Goal: Complete application form: Complete application form

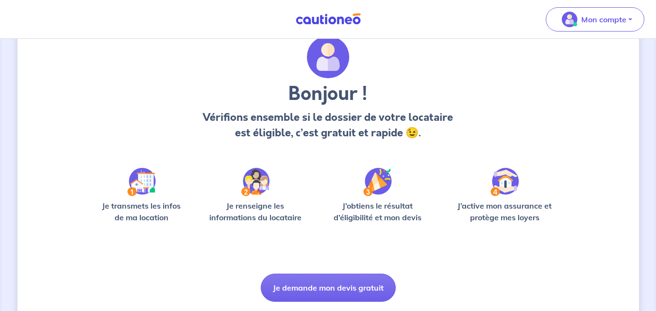
scroll to position [68, 0]
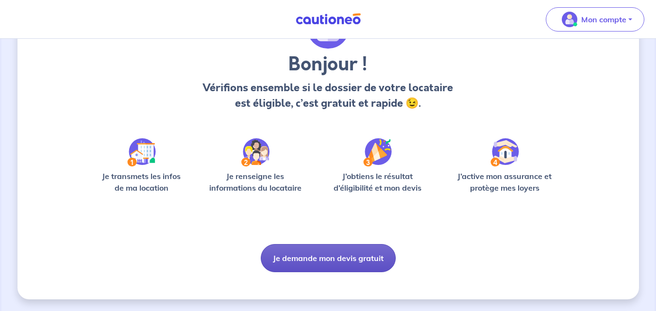
click at [318, 264] on button "Je demande mon devis gratuit" at bounding box center [328, 258] width 135 height 28
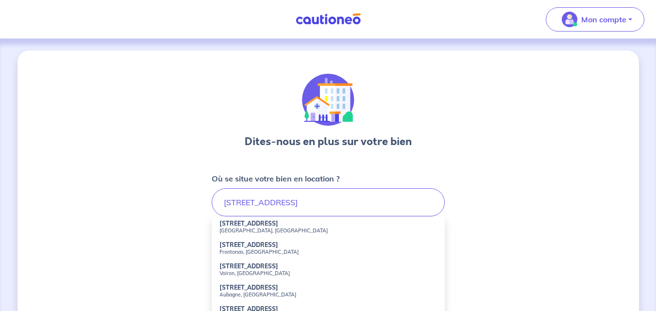
click at [250, 227] on strong "47 Rue Charrel" at bounding box center [249, 223] width 59 height 7
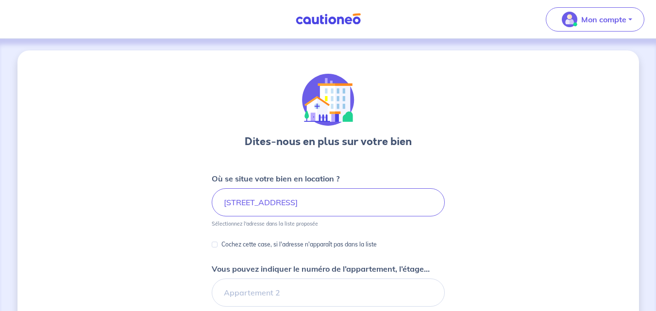
type input "47 Rue Charrel, Grenoble, France"
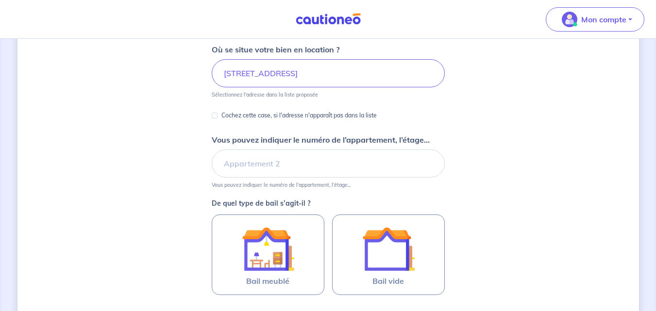
scroll to position [194, 0]
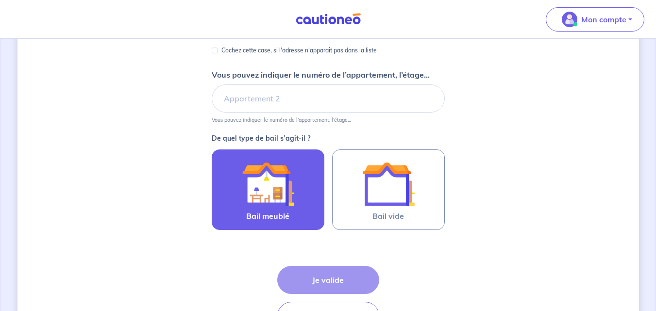
click at [249, 203] on img at bounding box center [268, 184] width 52 height 52
click at [0, 0] on input "Bail meublé" at bounding box center [0, 0] width 0 height 0
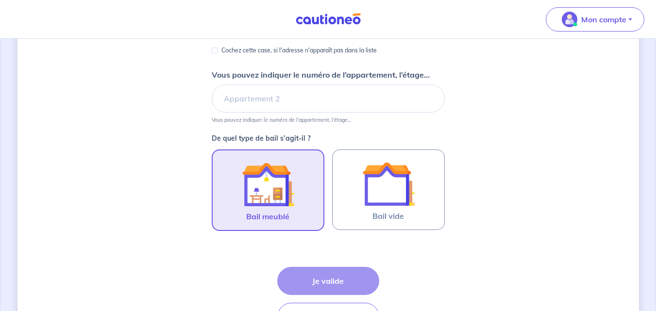
click at [249, 203] on img at bounding box center [268, 184] width 52 height 52
click at [0, 0] on input "Bail meublé" at bounding box center [0, 0] width 0 height 0
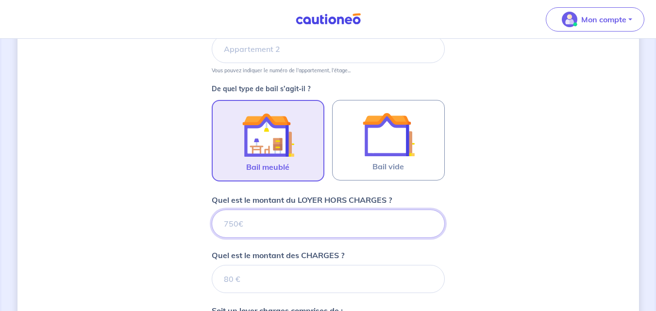
scroll to position [243, 0]
click at [237, 223] on input "Quel est le montant du LOYER HORS CHARGES ?" at bounding box center [328, 224] width 233 height 28
type input "635"
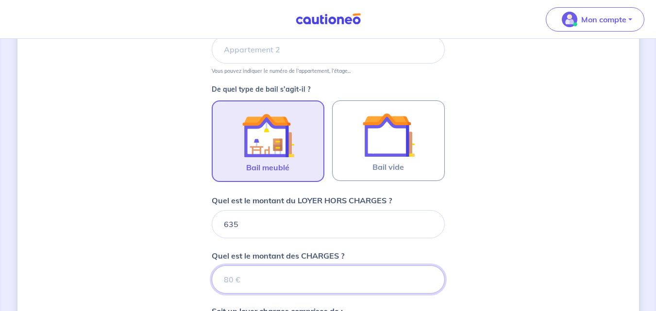
click at [247, 286] on input "Quel est le montant des CHARGES ?" at bounding box center [328, 280] width 233 height 28
type input "15"
type input "636"
type input "15"
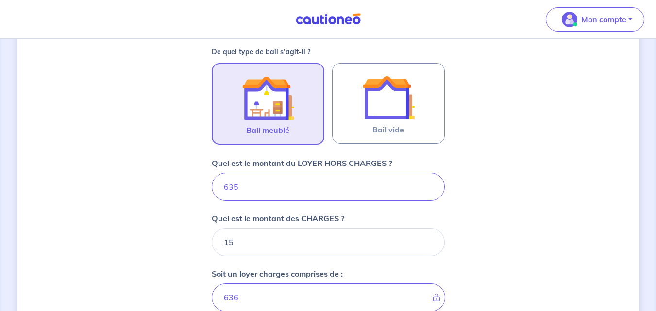
type input "650"
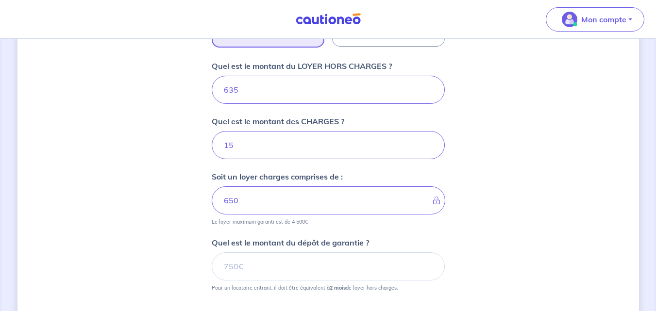
scroll to position [438, 0]
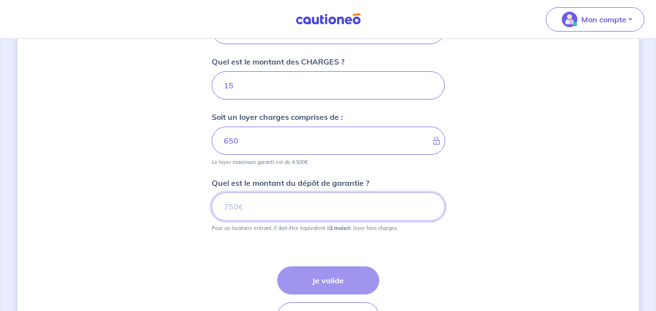
click at [255, 212] on input "Quel est le montant du dépôt de garantie ?" at bounding box center [328, 207] width 233 height 28
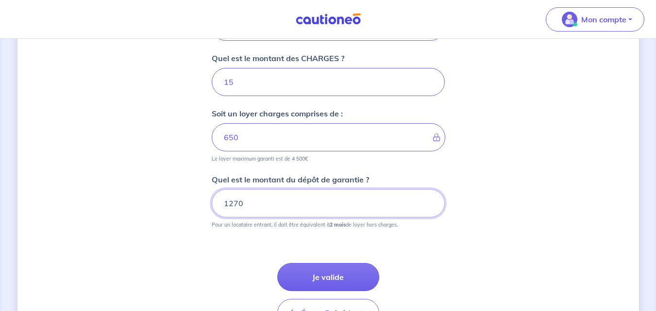
scroll to position [486, 0]
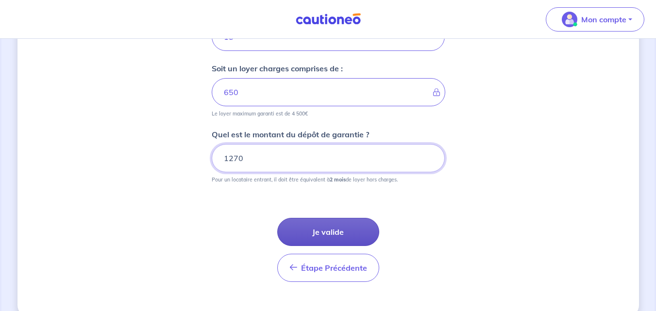
type input "1270"
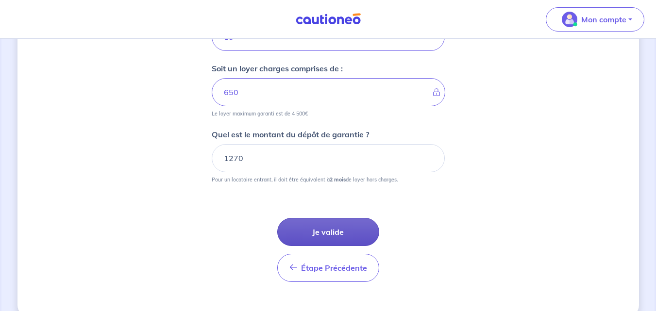
click at [347, 226] on button "Je valide" at bounding box center [328, 232] width 102 height 28
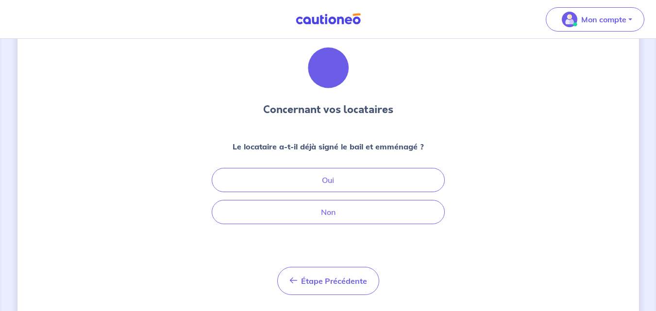
scroll to position [49, 0]
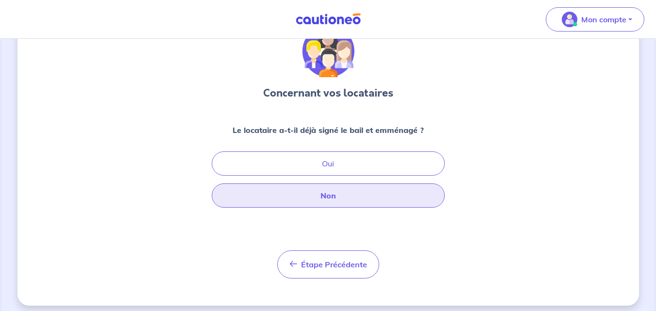
click at [340, 199] on button "Non" at bounding box center [328, 196] width 233 height 24
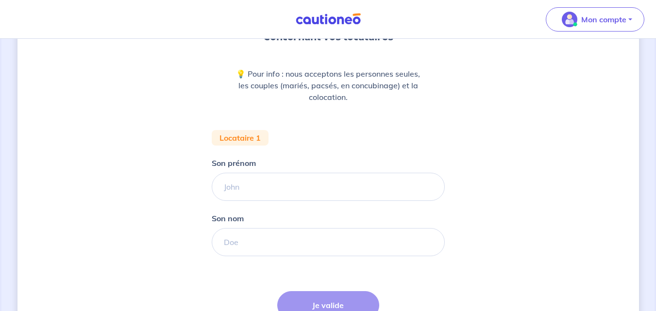
scroll to position [146, 0]
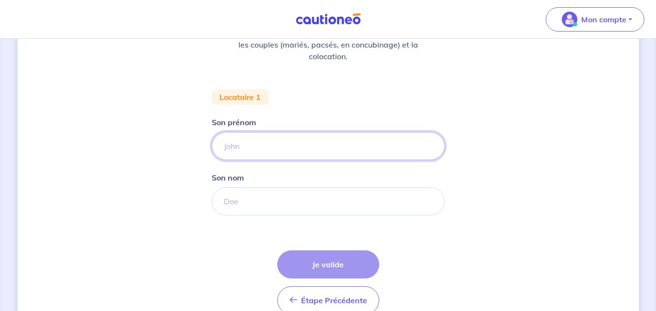
click at [253, 147] on input "Son prénom" at bounding box center [328, 146] width 233 height 28
type input "Lydie"
click at [269, 206] on input "Son nom" at bounding box center [328, 201] width 233 height 28
type input "HOUN"
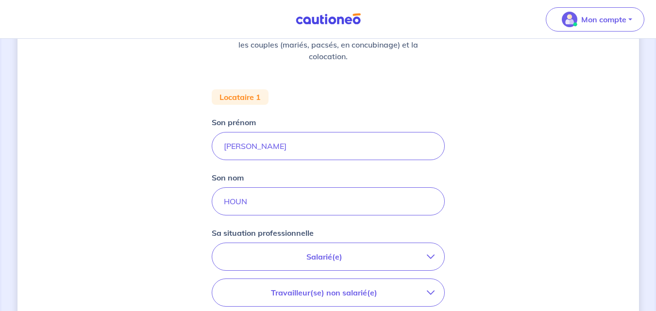
drag, startPoint x: 361, startPoint y: 260, endPoint x: 328, endPoint y: 255, distance: 33.3
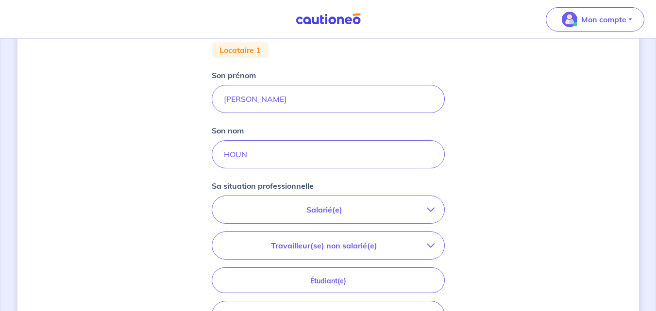
scroll to position [291, 0]
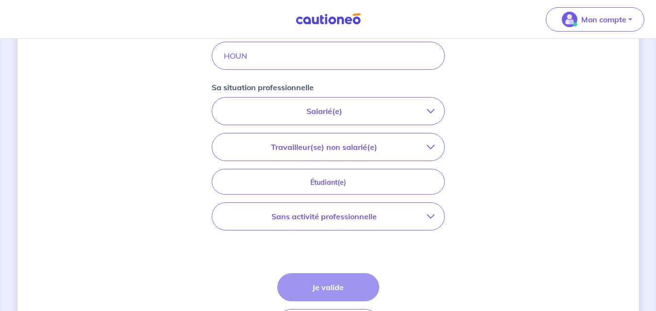
click at [435, 116] on button "Salarié(e)" at bounding box center [328, 111] width 232 height 27
click at [378, 112] on p "Salarié(e)" at bounding box center [324, 111] width 205 height 12
drag, startPoint x: 350, startPoint y: 112, endPoint x: 323, endPoint y: 112, distance: 26.7
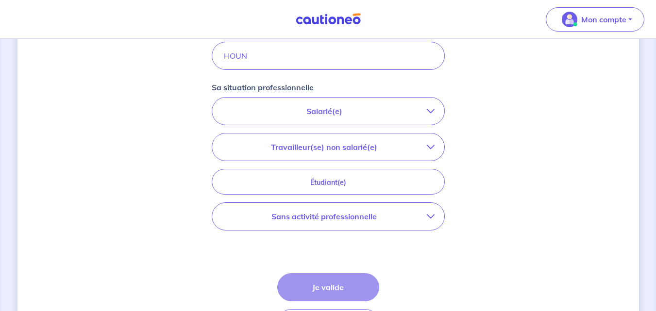
click at [323, 112] on p "Salarié(e)" at bounding box center [324, 111] width 205 height 12
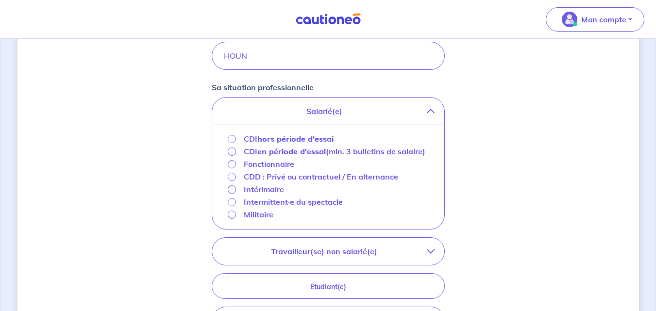
drag, startPoint x: 228, startPoint y: 137, endPoint x: 436, endPoint y: 151, distance: 208.3
click at [472, 151] on div "Concernant vos locataires 💡 Pour info : nous acceptons les personnes seules, le…" at bounding box center [328, 118] width 622 height 718
click at [229, 137] on input "CDI hors période d'essai" at bounding box center [232, 139] width 8 height 8
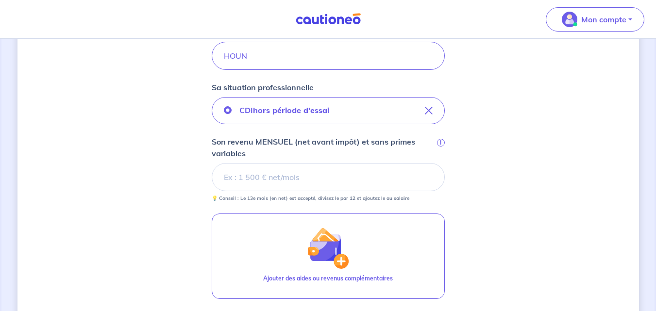
click at [309, 181] on input "Son revenu MENSUEL (net avant impôt) et sans primes variables i" at bounding box center [328, 177] width 233 height 28
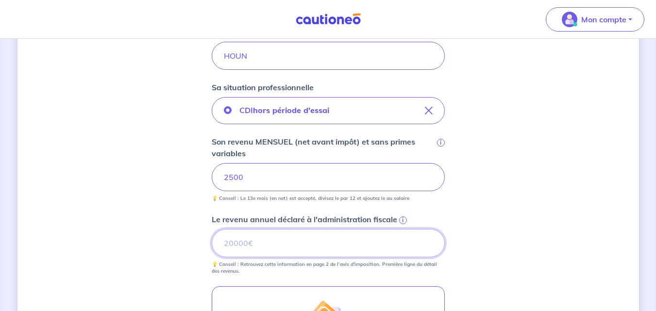
click at [240, 244] on input "Le revenu annuel déclaré à l'administration fiscale i" at bounding box center [328, 243] width 233 height 28
click at [427, 246] on input "0" at bounding box center [328, 243] width 233 height 28
drag, startPoint x: 430, startPoint y: 238, endPoint x: 287, endPoint y: 240, distance: 143.3
click at [287, 240] on input "0.26" at bounding box center [328, 243] width 233 height 28
type input "0"
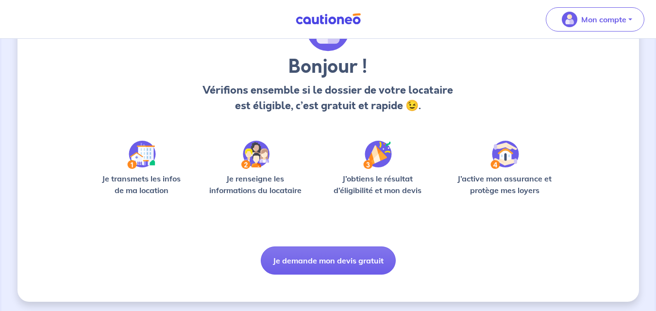
scroll to position [68, 0]
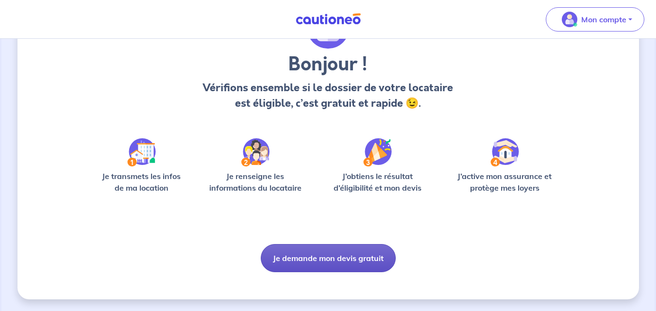
click at [323, 256] on button "Je demande mon devis gratuit" at bounding box center [328, 258] width 135 height 28
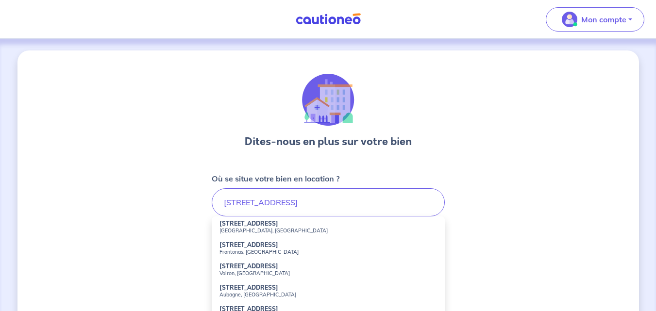
click at [266, 223] on li "[STREET_ADDRESS]" at bounding box center [328, 227] width 233 height 21
type input "[STREET_ADDRESS]"
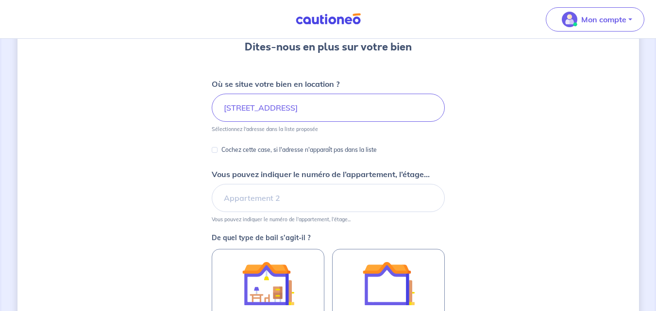
scroll to position [97, 0]
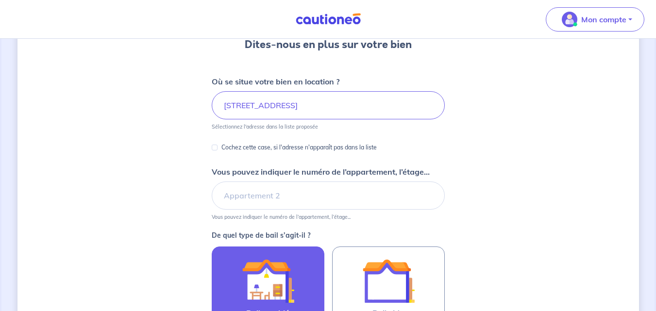
click at [277, 277] on img at bounding box center [268, 281] width 52 height 52
click at [0, 0] on input "Bail meublé" at bounding box center [0, 0] width 0 height 0
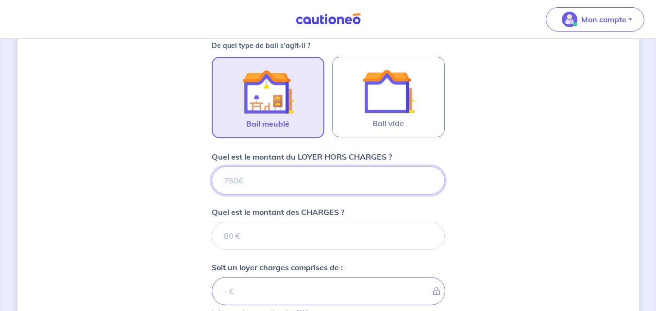
scroll to position [312, 0]
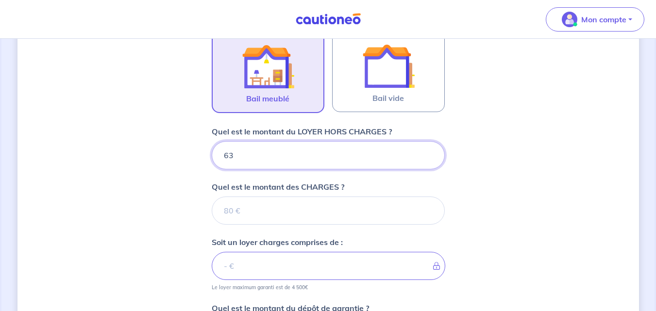
type input "635"
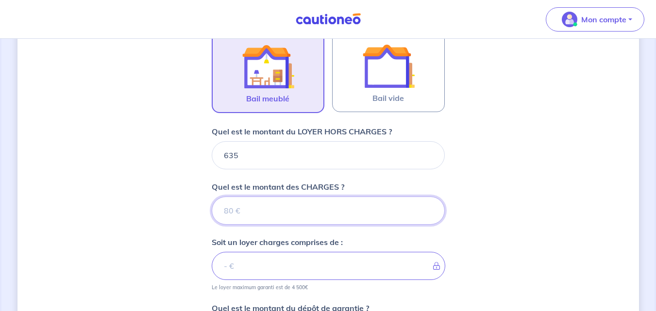
click at [278, 216] on input "Quel est le montant des CHARGES ?" at bounding box center [328, 211] width 233 height 28
type input "15"
type input "650"
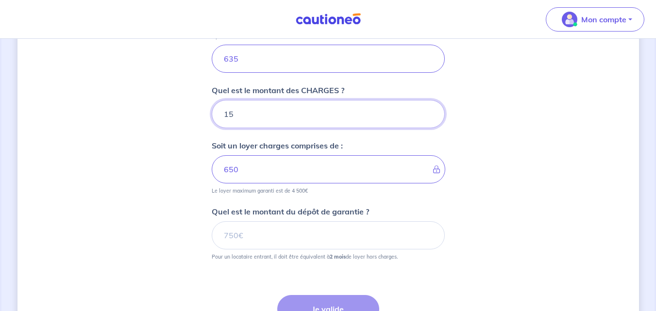
scroll to position [409, 0]
type input "15"
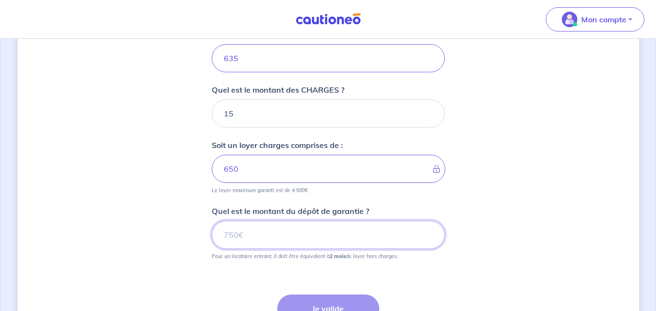
click at [255, 238] on input "Quel est le montant du dépôt de garantie ?" at bounding box center [328, 235] width 233 height 28
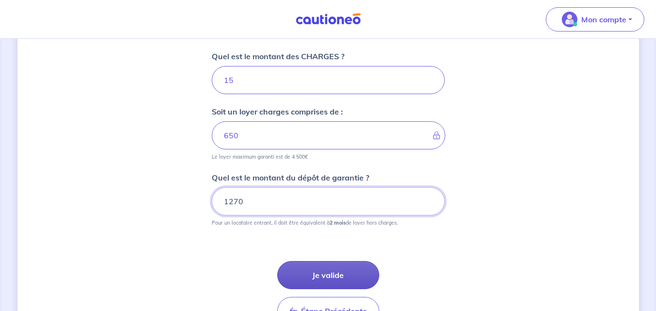
scroll to position [458, 0]
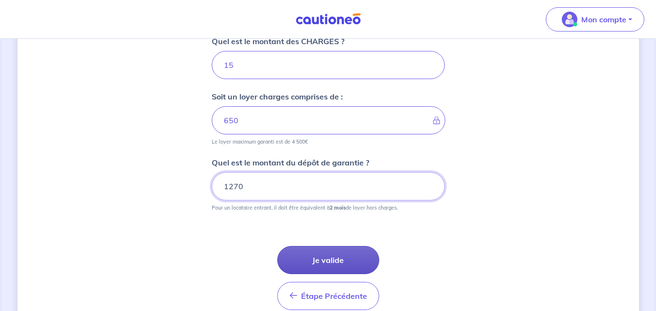
type input "1270"
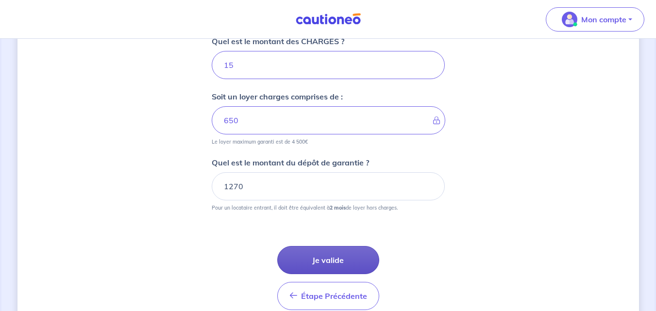
click at [323, 259] on button "Je valide" at bounding box center [328, 260] width 102 height 28
click at [323, 259] on div "Étape Précédente Précédent Je valide Je valide" at bounding box center [328, 278] width 102 height 64
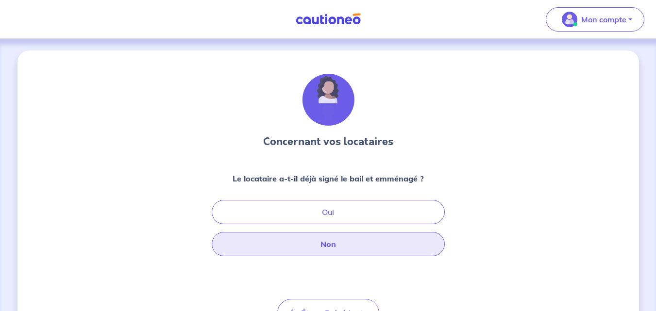
click at [323, 248] on button "Non" at bounding box center [328, 244] width 233 height 24
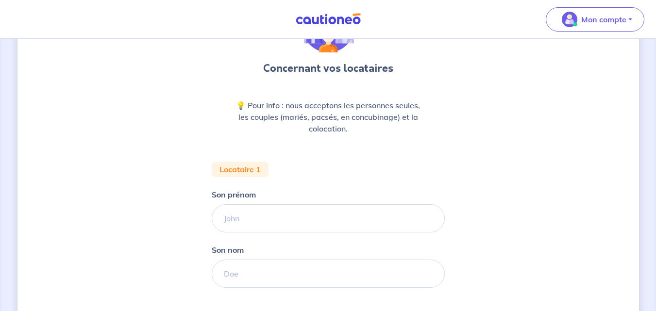
scroll to position [97, 0]
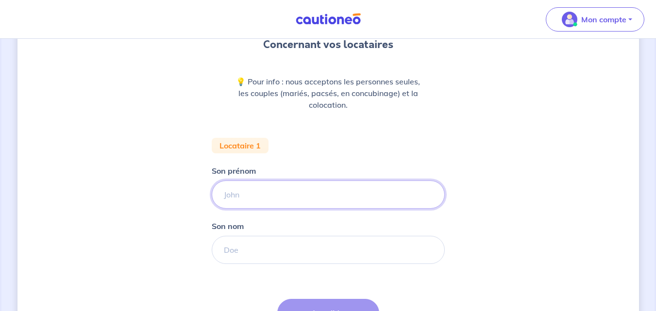
click at [263, 195] on input "Son prénom" at bounding box center [328, 195] width 233 height 28
type input "Lydie"
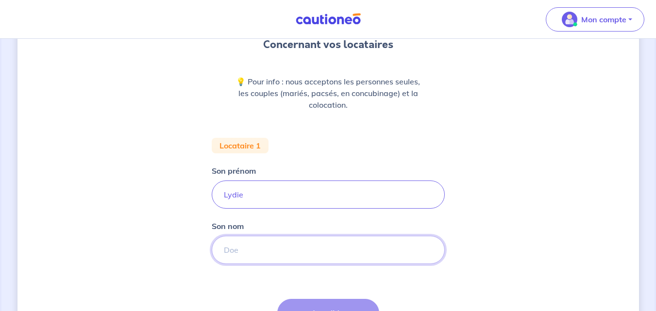
drag, startPoint x: 249, startPoint y: 254, endPoint x: 237, endPoint y: 250, distance: 12.7
click at [237, 250] on input "Son nom" at bounding box center [328, 250] width 233 height 28
type input "HOUN"
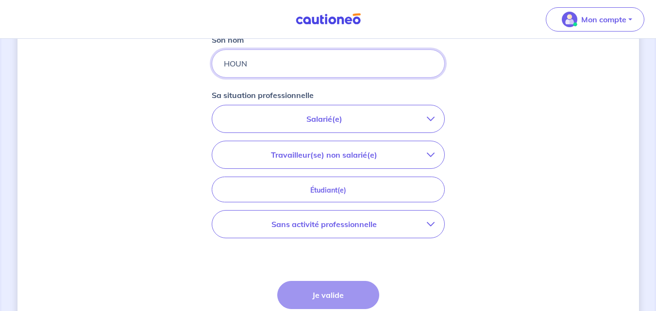
scroll to position [291, 0]
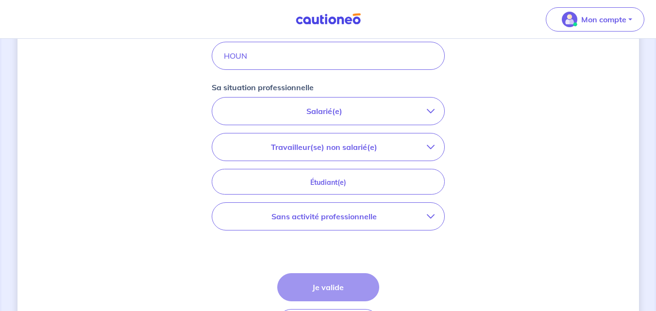
click at [497, 184] on div "Concernant vos locataires 💡 Pour info : nous acceptons les personnes seules, le…" at bounding box center [328, 65] width 622 height 613
click at [434, 103] on button "Salarié(e)" at bounding box center [328, 111] width 232 height 27
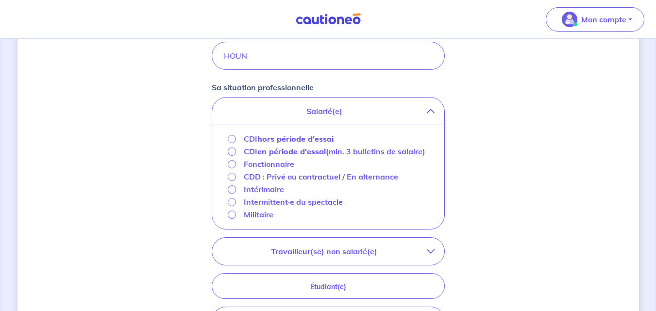
click at [236, 142] on div "CDI hors période d'essai" at bounding box center [281, 139] width 106 height 12
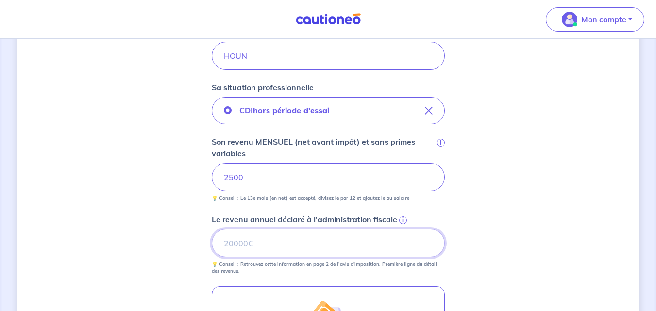
click at [232, 240] on input "Le revenu annuel déclaré à l'administration fiscale i" at bounding box center [328, 243] width 233 height 28
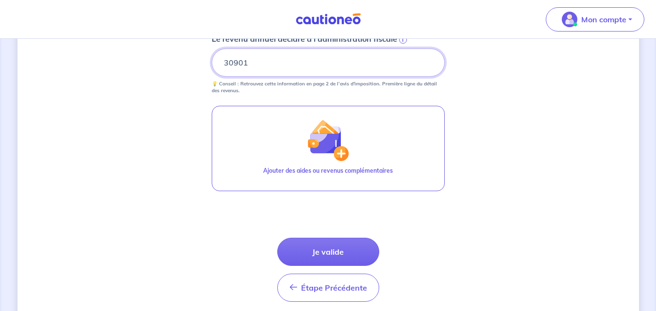
scroll to position [486, 0]
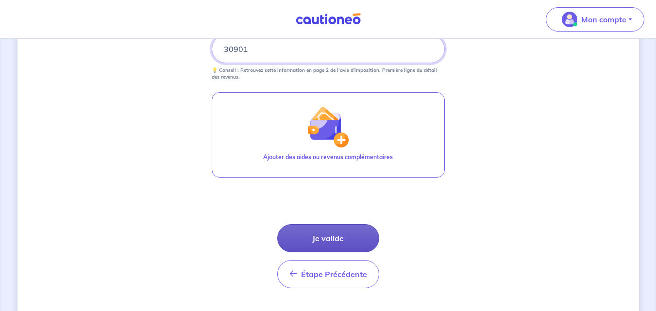
type input "30901"
click at [336, 238] on button "Je valide" at bounding box center [328, 238] width 102 height 28
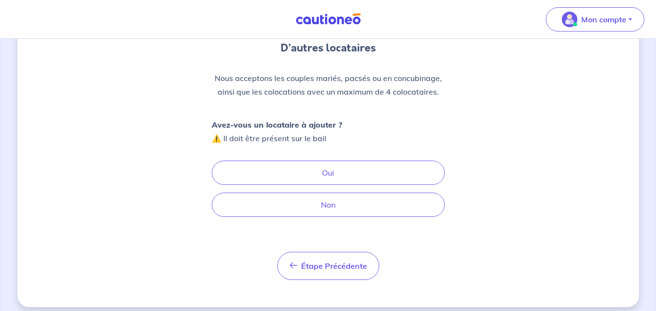
scroll to position [97, 0]
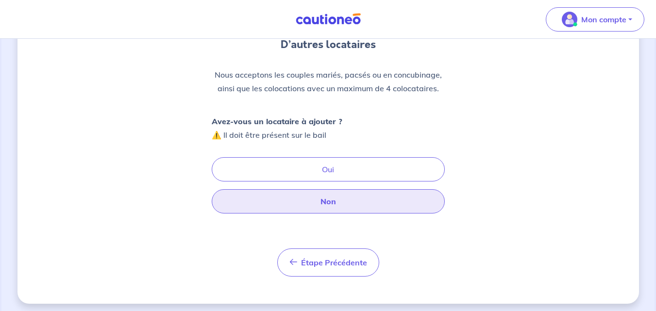
click at [323, 202] on button "Non" at bounding box center [328, 201] width 233 height 24
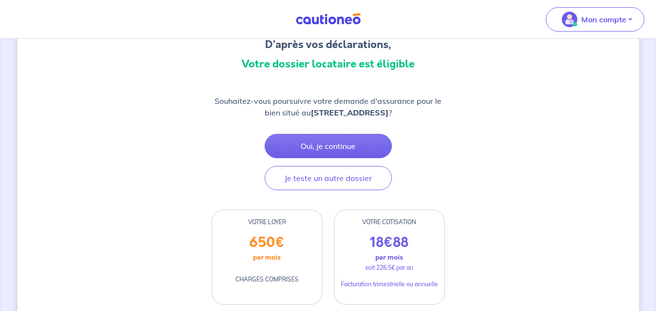
scroll to position [146, 0]
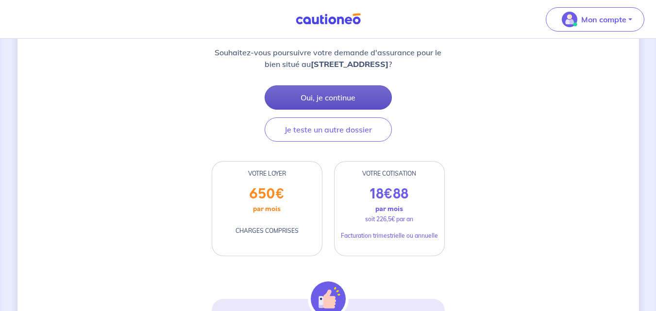
drag, startPoint x: 323, startPoint y: 98, endPoint x: 302, endPoint y: 101, distance: 22.0
click at [302, 101] on button "Oui, je continue" at bounding box center [328, 97] width 127 height 24
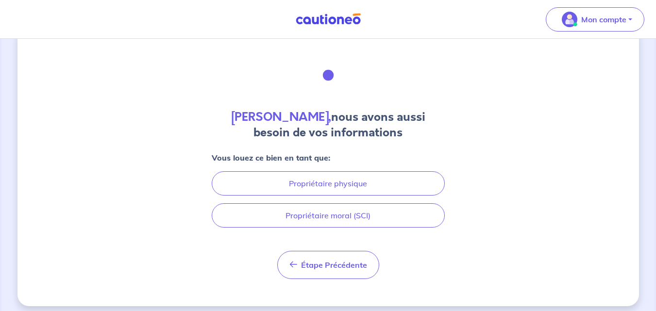
scroll to position [32, 0]
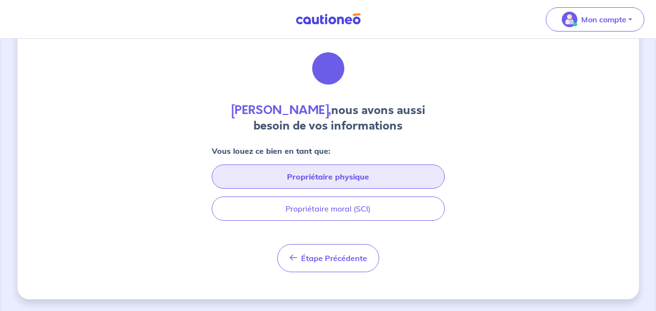
click at [360, 174] on button "Propriétaire physique" at bounding box center [328, 177] width 233 height 24
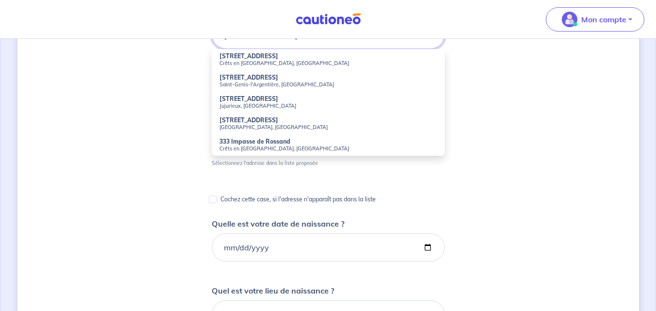
scroll to position [146, 0]
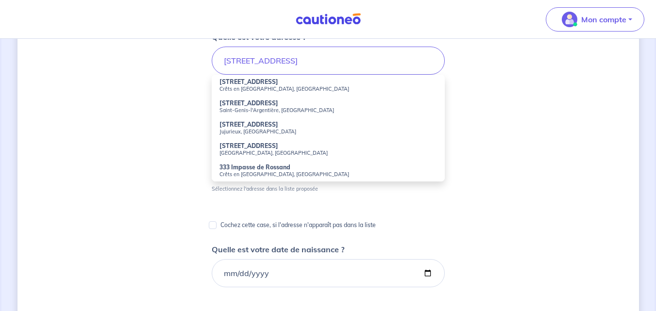
click at [565, 146] on div "Xaviere Guidetti, nous avons aussi besoin de vos informations Quelle est votre …" at bounding box center [328, 272] width 622 height 735
click at [314, 60] on input "333 route de rossand" at bounding box center [328, 61] width 233 height 28
click at [266, 84] on strong "333 Rte de Rossand" at bounding box center [249, 81] width 59 height 7
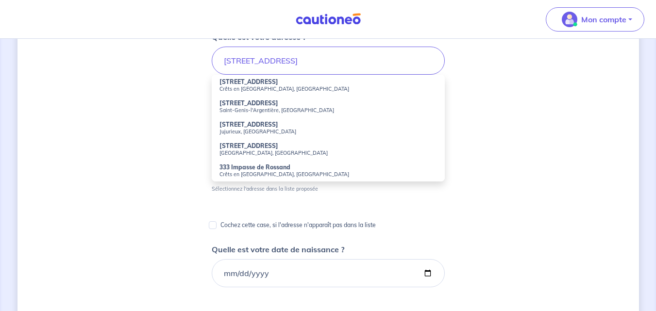
type input "333 Rte de Rossand, Crêts en Belledonne, France"
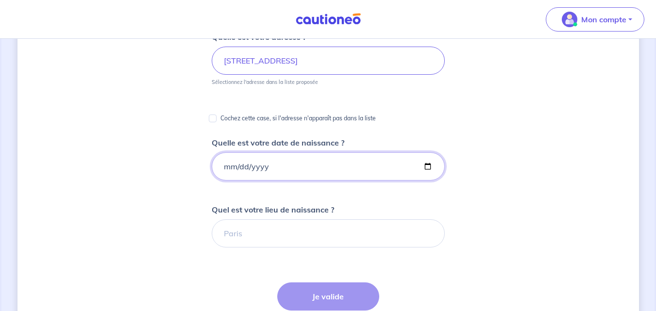
click at [235, 165] on input "Quelle est votre date de naissance ?" at bounding box center [328, 167] width 233 height 28
click at [225, 165] on input "Quelle est votre date de naissance ?" at bounding box center [328, 167] width 233 height 28
type input "1972-11-14"
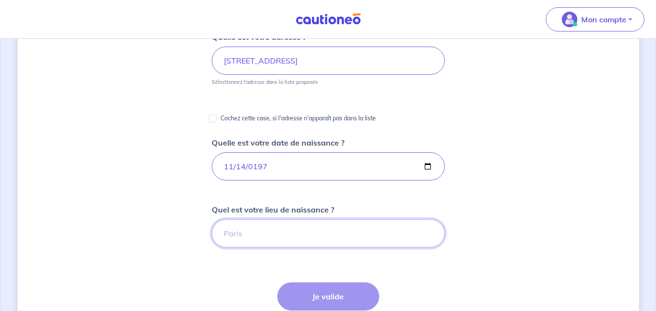
click at [243, 238] on input "Quel est votre lieu de naissance ?" at bounding box center [328, 234] width 233 height 28
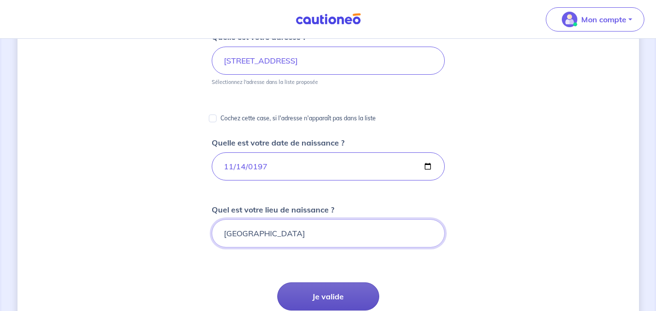
type input "TROYES"
click at [329, 295] on button "Je valide" at bounding box center [328, 297] width 102 height 28
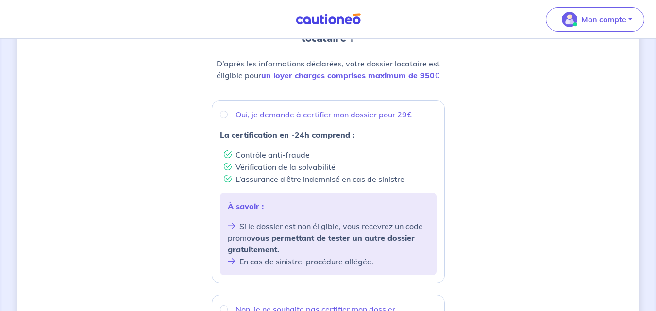
scroll to position [124, 0]
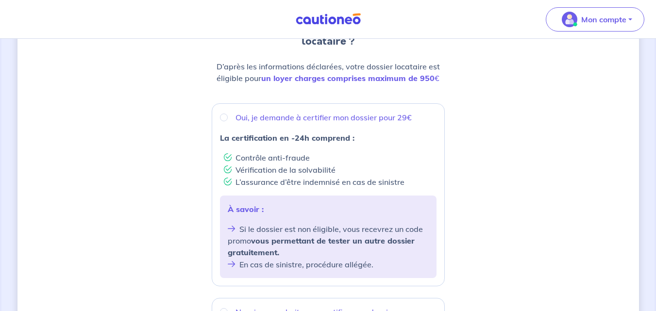
click at [220, 115] on div "Oui, je demande à certifier mon dossier pour 29€" at bounding box center [328, 118] width 217 height 12
radio input "true"
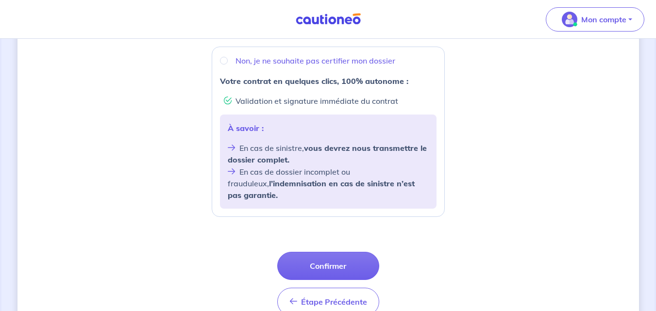
scroll to position [415, 0]
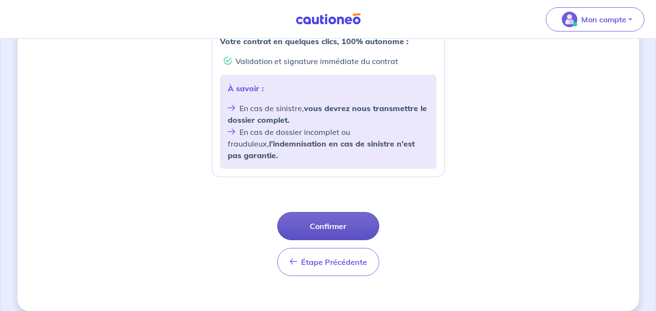
click at [352, 217] on button "Confirmer" at bounding box center [328, 226] width 102 height 28
click at [352, 217] on div "Étape Précédente Précédent Confirmer Confirmer" at bounding box center [328, 244] width 102 height 64
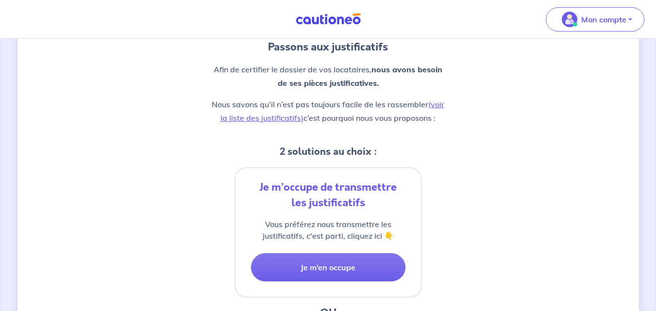
scroll to position [103, 0]
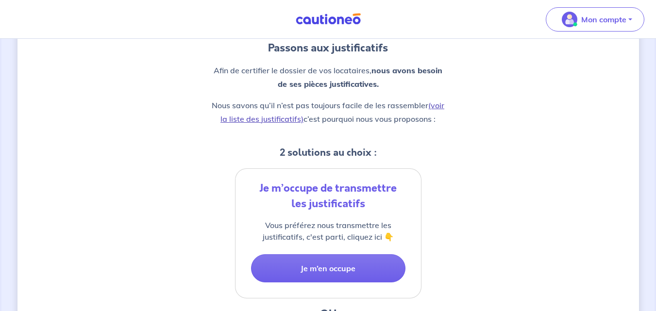
click at [264, 119] on link "(voir la liste des justificatifs)" at bounding box center [333, 112] width 224 height 23
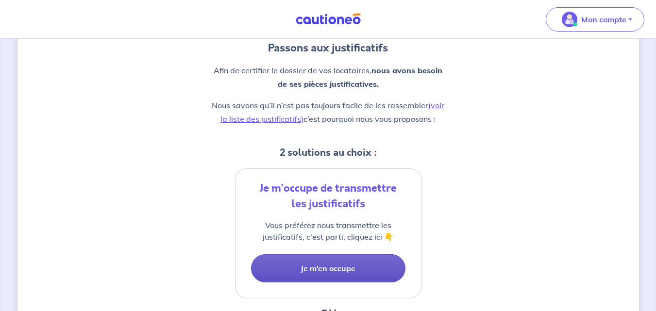
click at [333, 270] on button "Je m’en occupe" at bounding box center [328, 269] width 154 height 28
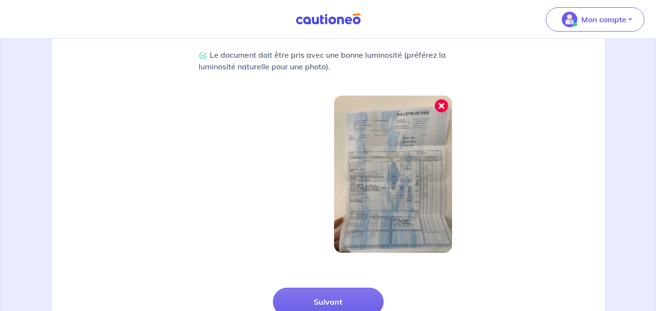
scroll to position [291, 0]
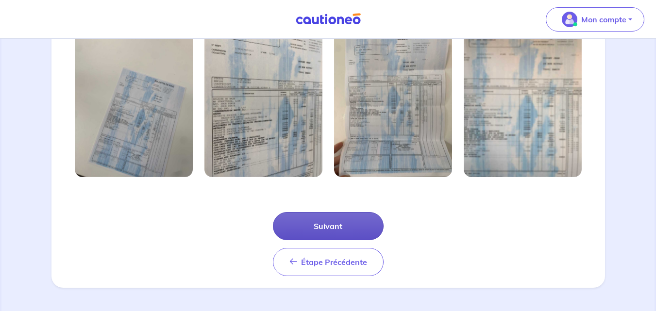
click at [334, 228] on button "Suivant" at bounding box center [328, 226] width 111 height 28
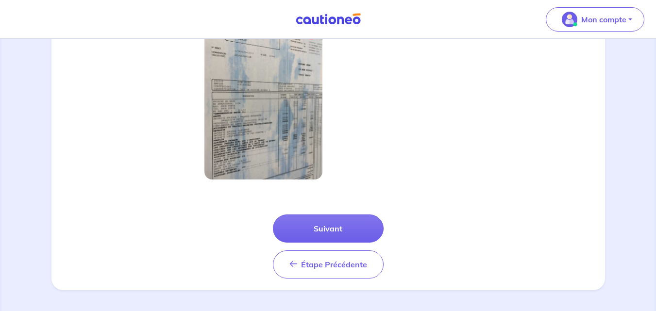
scroll to position [308, 0]
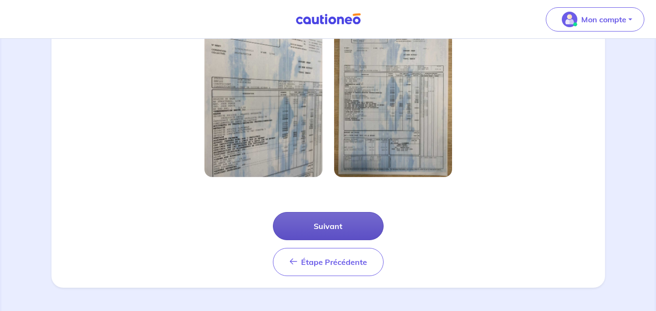
click at [355, 227] on button "Suivant" at bounding box center [328, 226] width 111 height 28
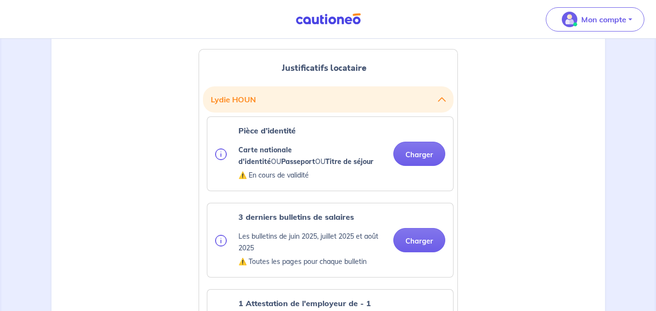
scroll to position [243, 0]
click at [419, 153] on button "Charger" at bounding box center [419, 153] width 52 height 24
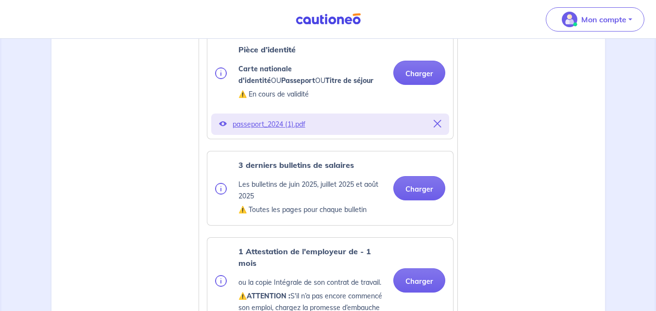
scroll to position [340, 0]
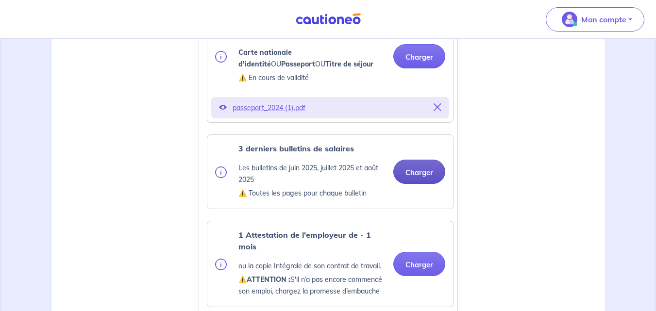
click at [423, 168] on button "Charger" at bounding box center [419, 172] width 52 height 24
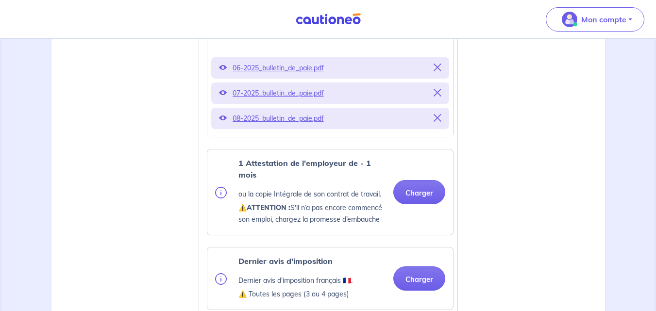
scroll to position [486, 0]
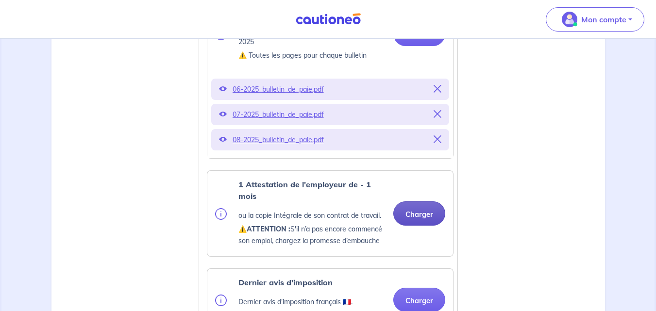
click at [427, 222] on button "Charger" at bounding box center [419, 214] width 52 height 24
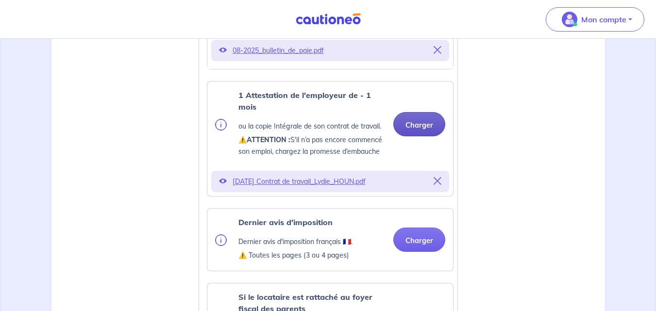
scroll to position [583, 0]
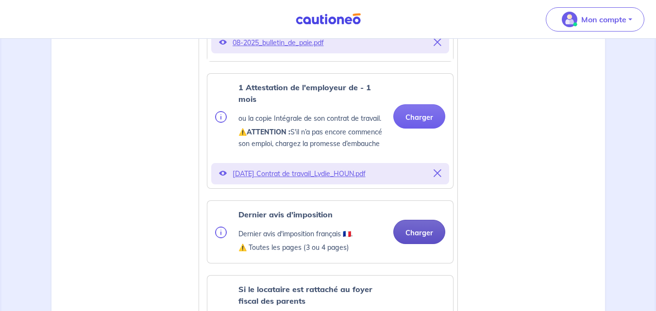
click at [418, 241] on button "Charger" at bounding box center [419, 232] width 52 height 24
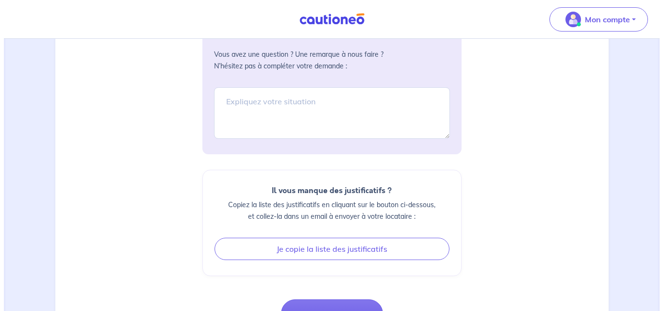
scroll to position [1345, 0]
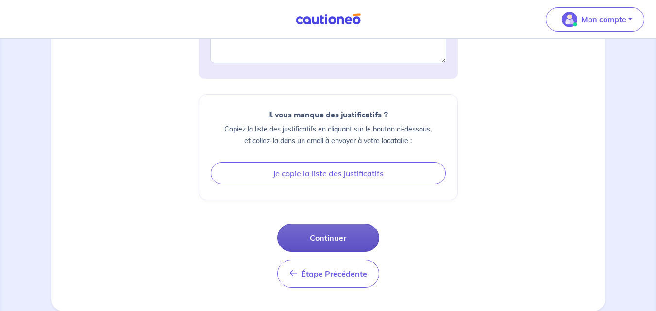
click at [330, 234] on button "Continuer" at bounding box center [328, 238] width 102 height 28
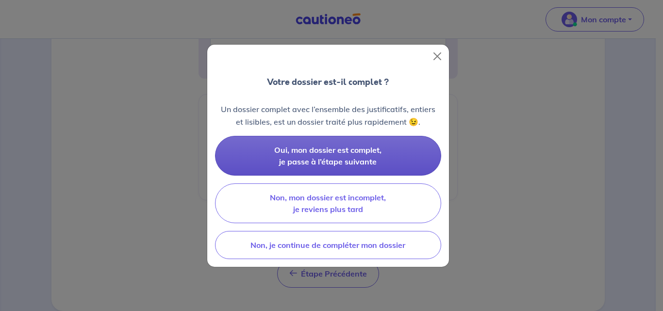
click at [333, 154] on span "Oui, mon dossier est complet, je passe à l’étape suivante" at bounding box center [327, 155] width 107 height 21
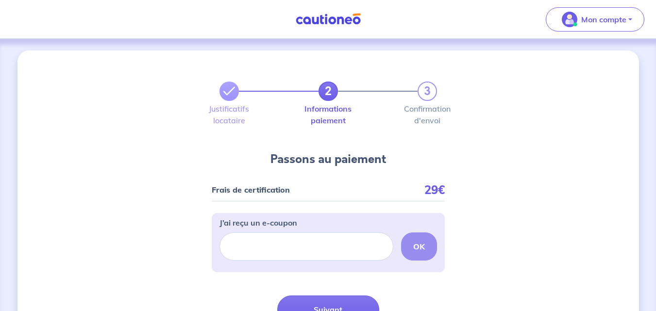
scroll to position [95, 0]
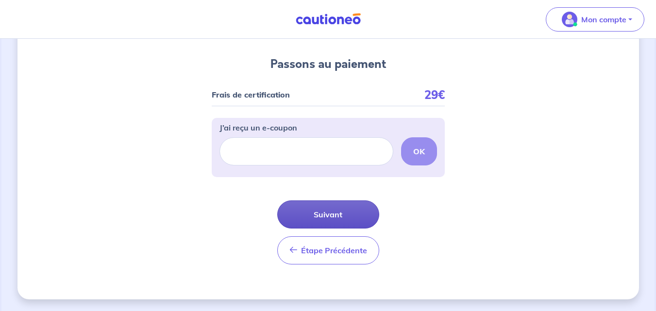
click at [308, 214] on button "Suivant" at bounding box center [328, 215] width 102 height 28
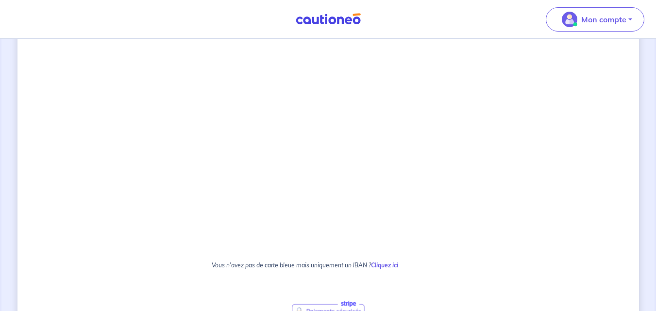
scroll to position [631, 0]
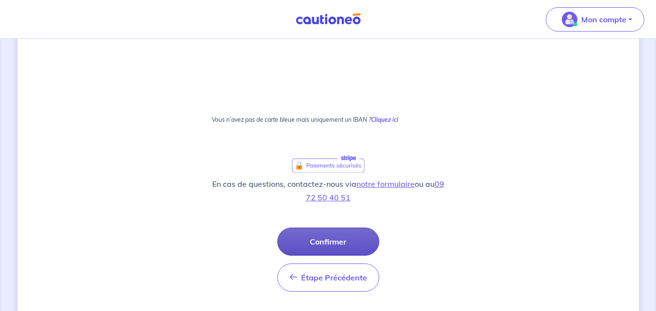
click at [326, 240] on button "Confirmer" at bounding box center [328, 242] width 102 height 28
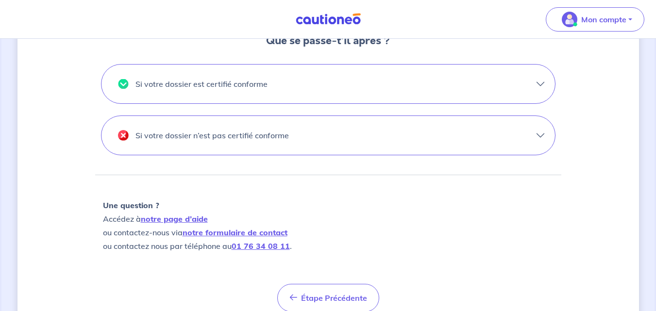
scroll to position [340, 0]
click at [542, 85] on button "Si votre dossier est certifié conforme" at bounding box center [329, 83] width 454 height 39
click at [304, 87] on button "Si votre dossier est certifié conforme" at bounding box center [329, 83] width 454 height 39
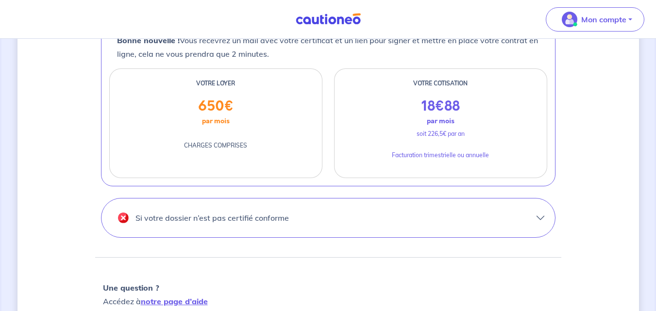
scroll to position [486, 0]
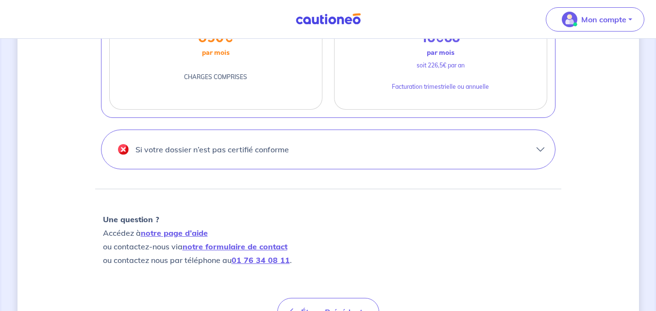
click at [540, 149] on button "Si votre dossier n’est pas certifié conforme" at bounding box center [329, 149] width 454 height 39
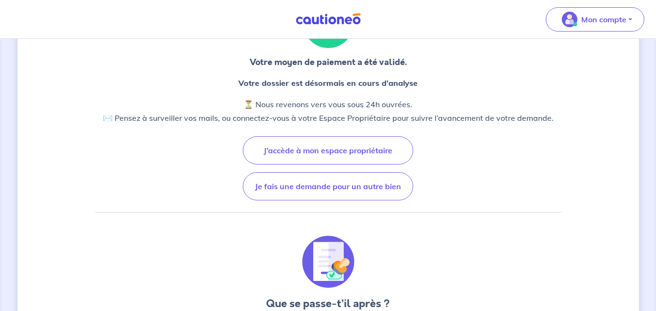
scroll to position [0, 0]
